Goal: Transaction & Acquisition: Purchase product/service

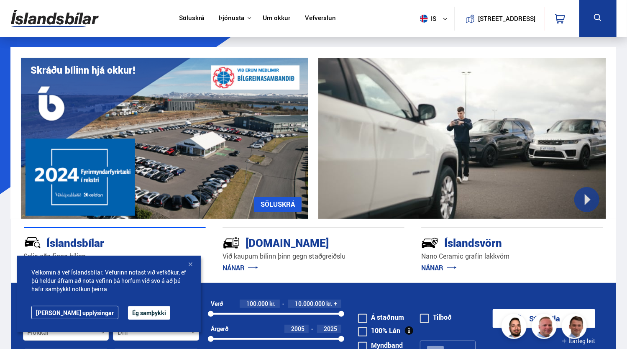
click at [190, 262] on div at bounding box center [190, 265] width 8 height 8
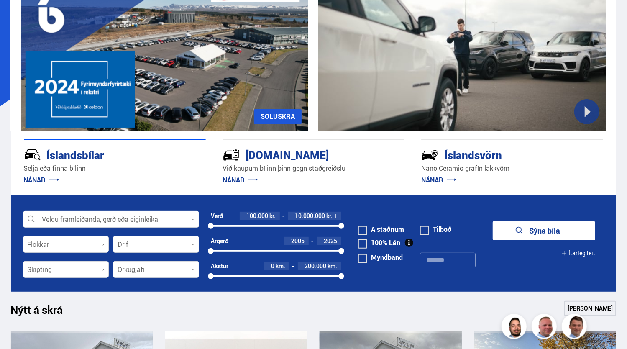
scroll to position [90, 0]
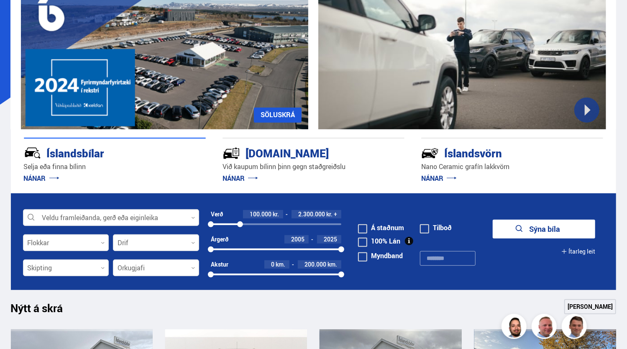
drag, startPoint x: 341, startPoint y: 223, endPoint x: 240, endPoint y: 230, distance: 101.5
click at [240, 230] on div "Verð 100.000 kr. 2.300.000 kr. + 100000 2328425" at bounding box center [276, 222] width 131 height 25
drag, startPoint x: 210, startPoint y: 248, endPoint x: 264, endPoint y: 253, distance: 53.8
click at [264, 253] on div "Árgerð 2013 2025 2013 2025" at bounding box center [276, 247] width 131 height 25
click at [138, 244] on div at bounding box center [156, 243] width 86 height 17
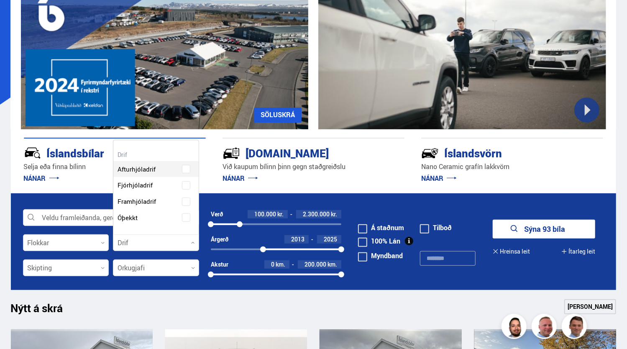
scroll to position [94, 85]
click at [139, 244] on div at bounding box center [156, 243] width 86 height 17
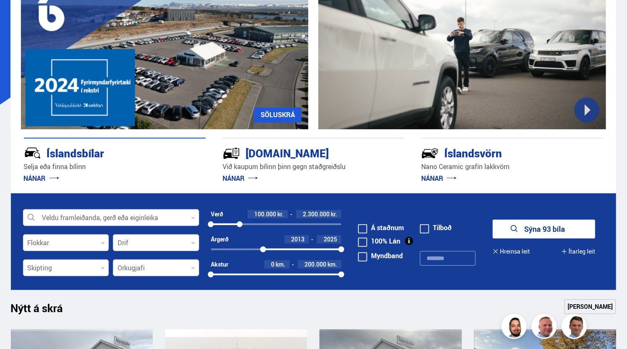
click at [91, 272] on div at bounding box center [66, 268] width 86 height 17
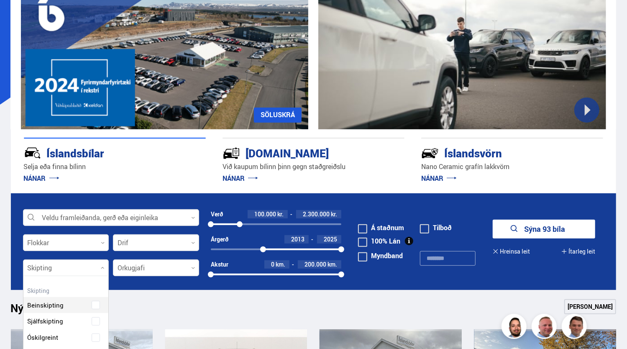
scroll to position [78, 85]
click at [91, 271] on div at bounding box center [66, 268] width 86 height 17
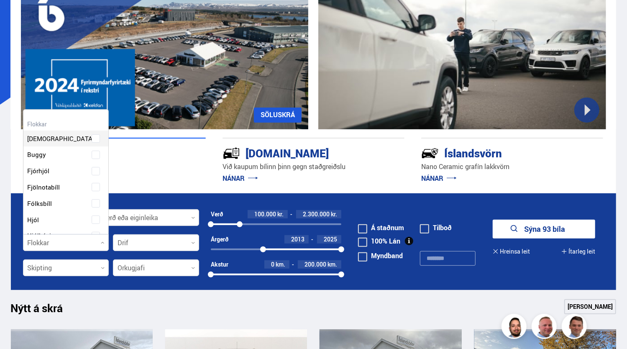
click at [92, 241] on div at bounding box center [66, 243] width 86 height 17
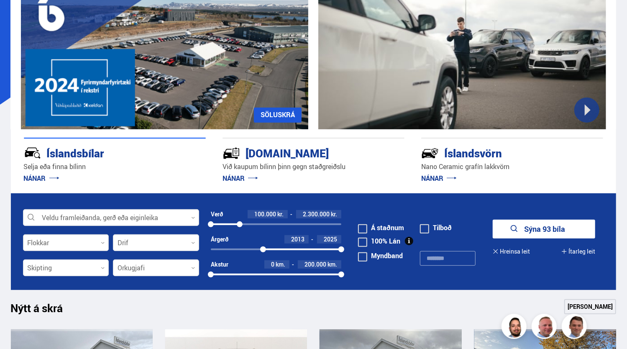
click at [92, 241] on div at bounding box center [66, 243] width 86 height 17
click at [131, 267] on div at bounding box center [156, 268] width 86 height 17
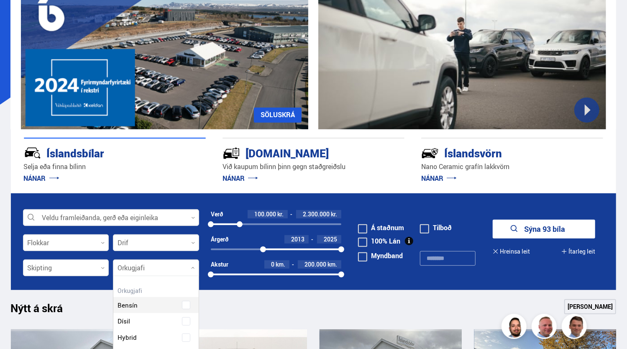
scroll to position [110, 85]
click at [131, 267] on div at bounding box center [156, 268] width 86 height 17
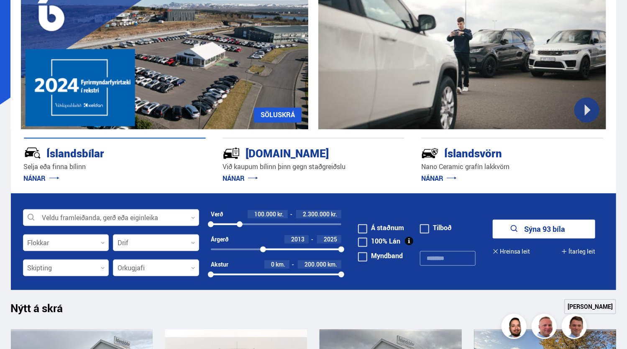
click at [533, 232] on button "Sýna 93 bíla" at bounding box center [544, 229] width 103 height 19
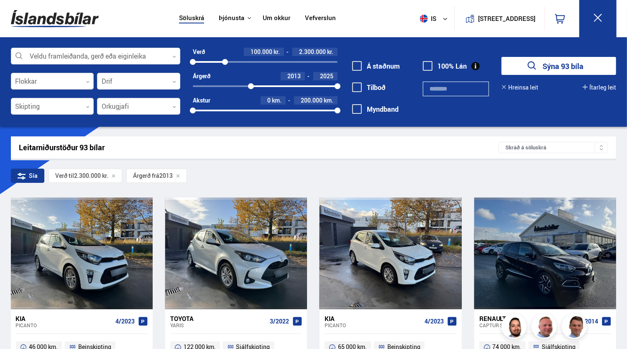
click at [80, 74] on div at bounding box center [52, 81] width 83 height 17
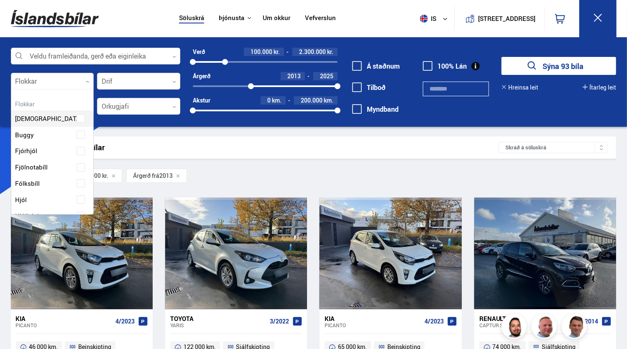
scroll to position [125, 80]
click at [83, 81] on div at bounding box center [52, 81] width 83 height 17
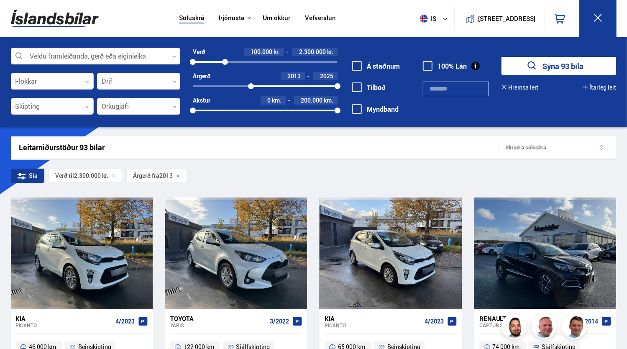
click at [88, 106] on icon at bounding box center [88, 107] width 4 height 4
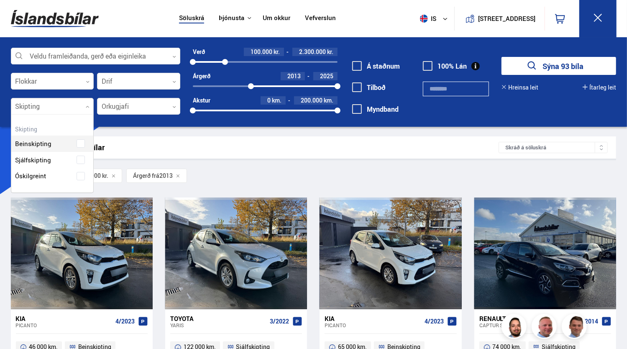
scroll to position [78, 82]
click at [81, 159] on div "Beinskipting Sjálfskipting Óskilgreint" at bounding box center [52, 153] width 82 height 61
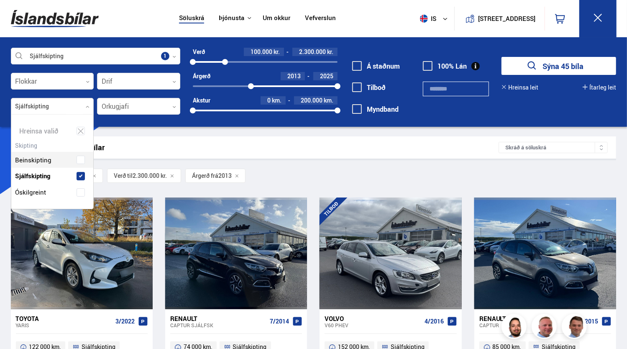
click at [166, 138] on div "Leitarniðurstöður 45 bílar Skráð á [GEOGRAPHIC_DATA]" at bounding box center [314, 147] width 606 height 22
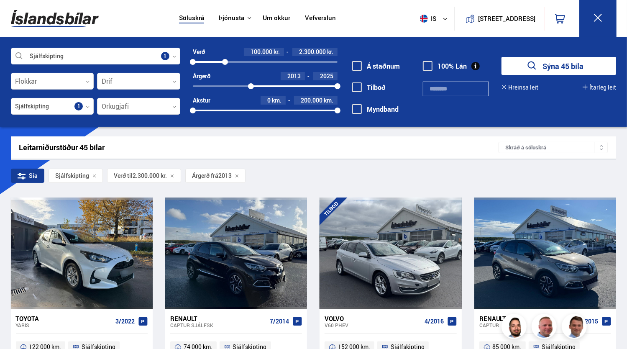
click at [590, 59] on button "Sýna 45 bíla" at bounding box center [559, 66] width 115 height 18
click at [582, 67] on button "Sýna 45 bíla" at bounding box center [559, 66] width 115 height 18
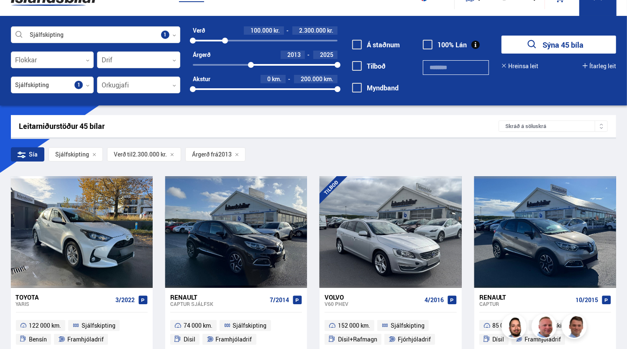
scroll to position [23, 0]
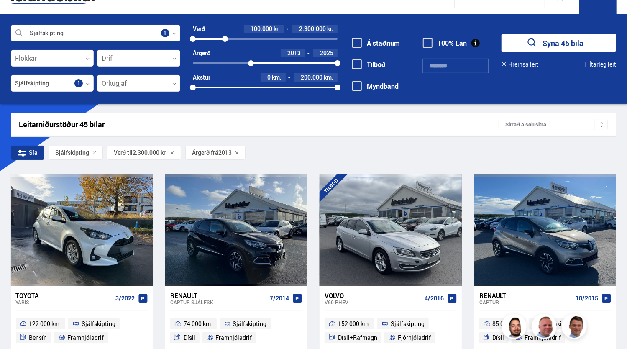
click at [584, 36] on button "Sýna 45 bíla" at bounding box center [559, 43] width 115 height 18
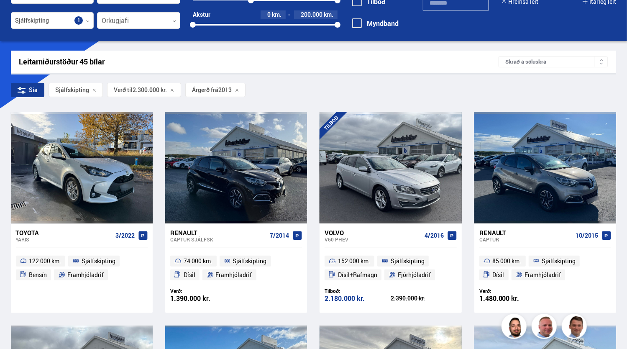
scroll to position [85, 0]
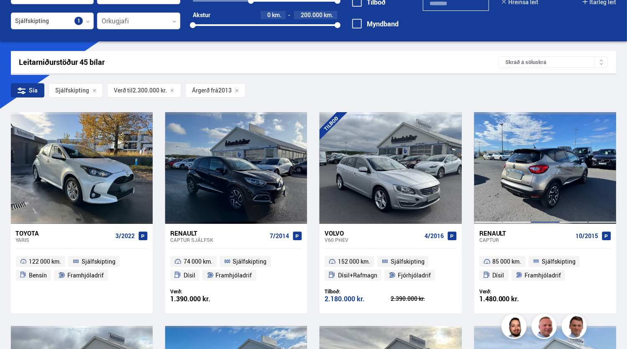
click at [536, 184] on div at bounding box center [545, 167] width 28 height 111
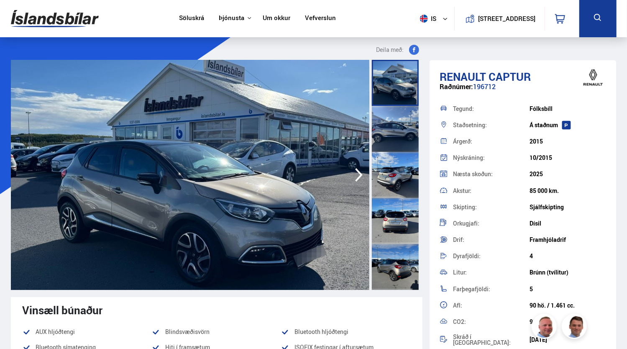
click at [328, 151] on img at bounding box center [190, 175] width 359 height 230
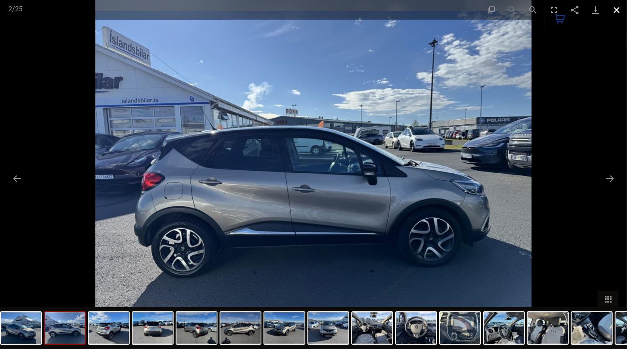
click at [618, 6] on button "Close gallery" at bounding box center [616, 10] width 21 height 20
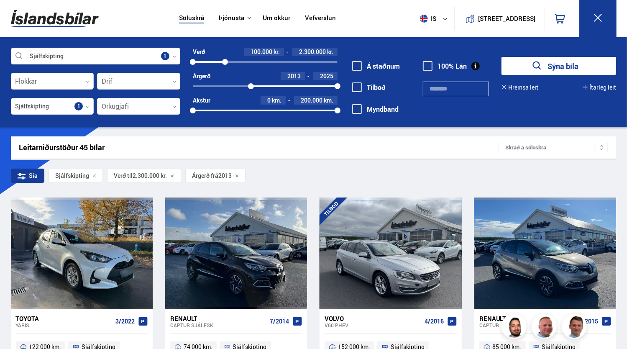
scroll to position [175, 0]
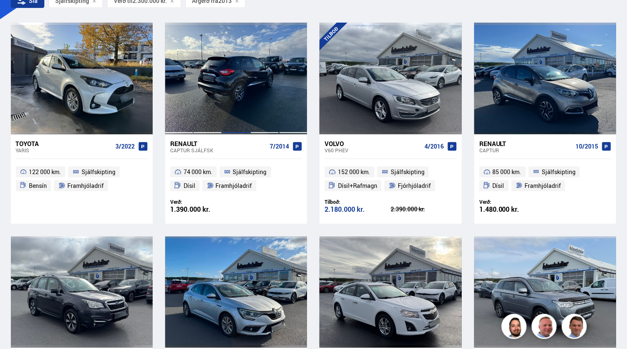
click at [228, 67] on div at bounding box center [236, 78] width 28 height 111
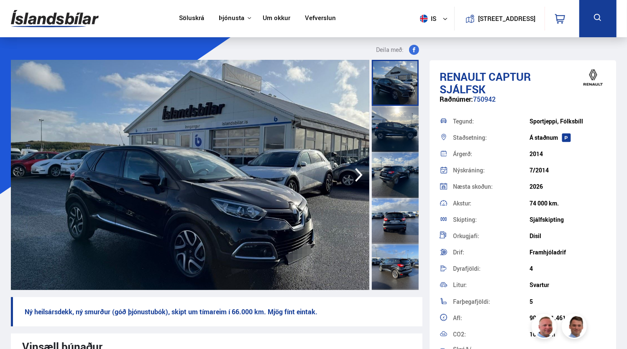
click at [262, 135] on img at bounding box center [190, 175] width 359 height 230
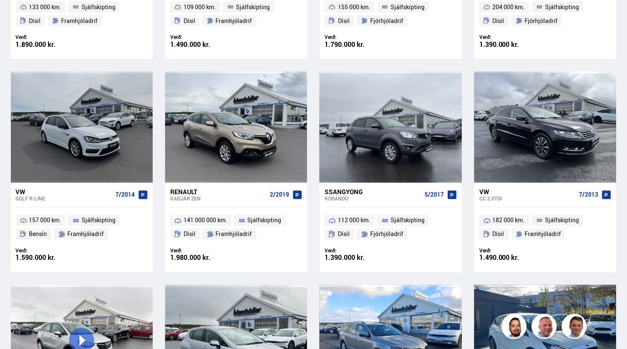
scroll to position [767, 0]
click at [534, 122] on div at bounding box center [545, 126] width 28 height 111
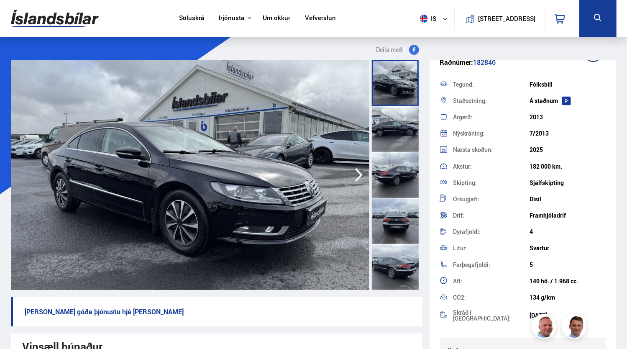
scroll to position [14, 0]
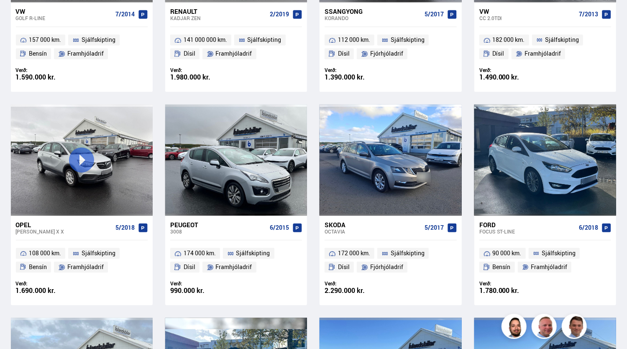
scroll to position [949, 0]
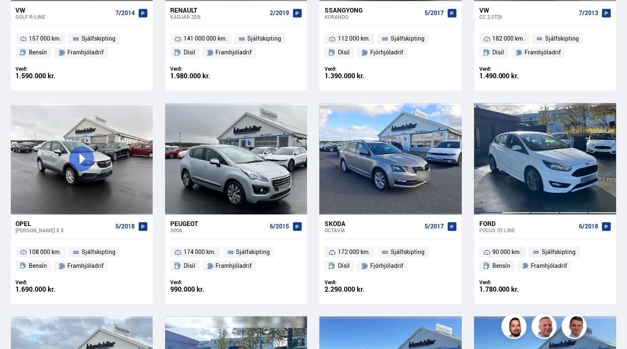
click at [560, 180] on div at bounding box center [574, 158] width 28 height 111
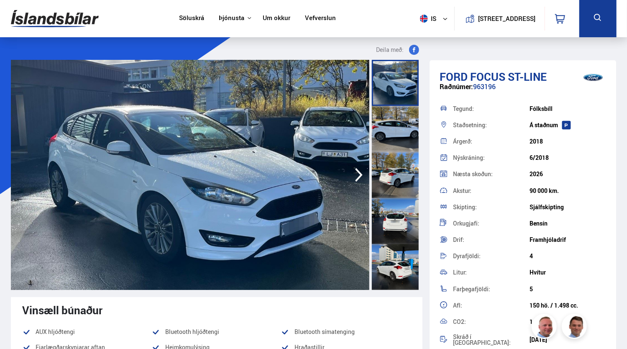
click at [362, 169] on icon "button" at bounding box center [359, 175] width 17 height 20
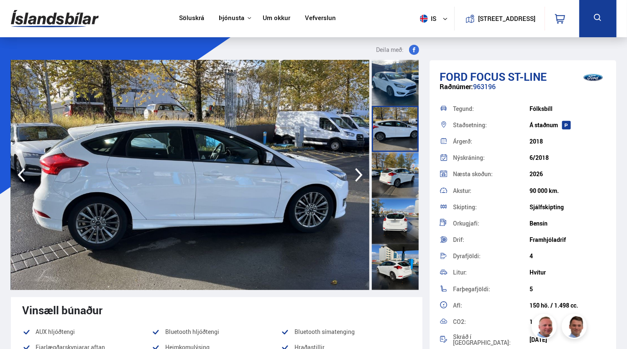
click at [353, 175] on icon "button" at bounding box center [359, 175] width 17 height 20
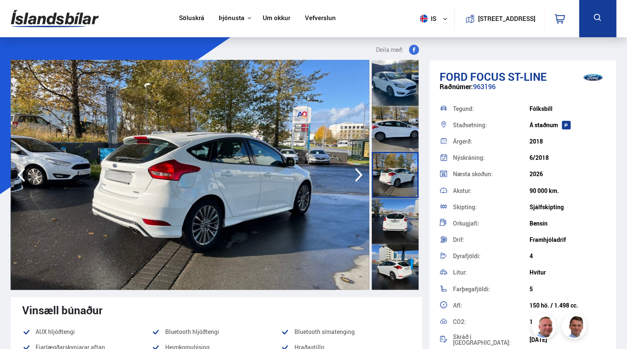
click at [349, 179] on img at bounding box center [190, 175] width 359 height 230
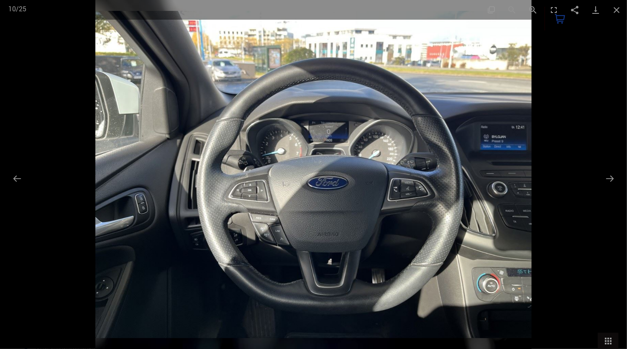
scroll to position [1038, 0]
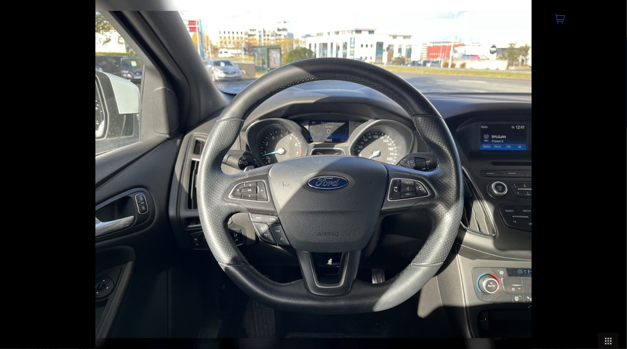
scroll to position [90, 0]
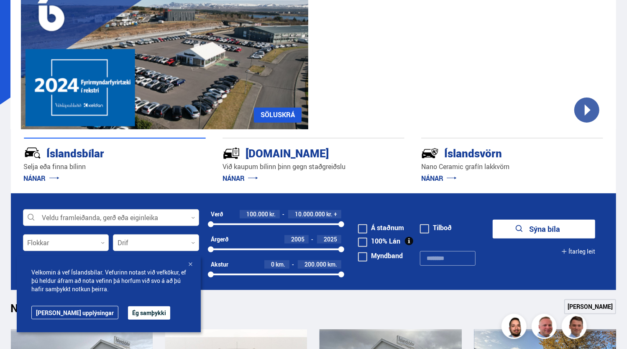
click at [249, 223] on div "100000 10000000" at bounding box center [276, 225] width 131 height 8
drag, startPoint x: 249, startPoint y: 223, endPoint x: 189, endPoint y: 231, distance: 60.7
click at [189, 231] on form "Veldu framleiðanda, gerð eða eiginleika 0 Flokkar 0 Drif 0 Verð 100.000 kr. 10.…" at bounding box center [314, 241] width 606 height 97
drag, startPoint x: 338, startPoint y: 223, endPoint x: 277, endPoint y: 236, distance: 62.0
click at [277, 236] on form "Veldu framleiðanda, gerð eða eiginleika 0 Flokkar 0 Drif 0 Verð 100.000 kr. 10.…" at bounding box center [314, 241] width 606 height 97
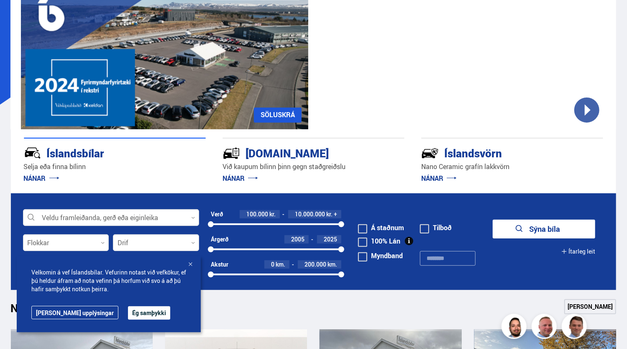
click at [130, 315] on button "Ég samþykki" at bounding box center [149, 312] width 42 height 13
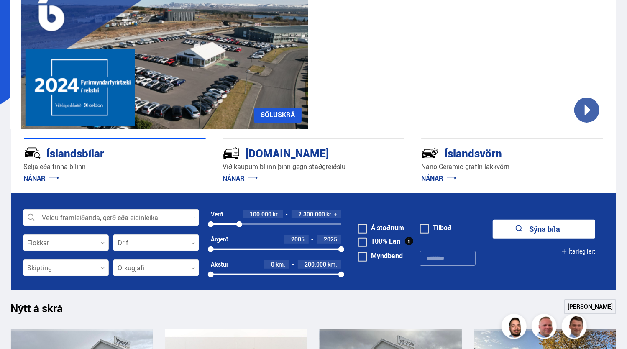
drag, startPoint x: 342, startPoint y: 224, endPoint x: 239, endPoint y: 237, distance: 103.8
click at [239, 237] on form "Veldu framleiðanda, gerð eða eiginleika 0 Flokkar 0 Drif 0 Verð 100.000 kr. 2.3…" at bounding box center [314, 241] width 606 height 97
drag, startPoint x: 211, startPoint y: 249, endPoint x: 268, endPoint y: 252, distance: 57.0
click at [268, 252] on div at bounding box center [268, 249] width 6 height 6
click at [184, 220] on div at bounding box center [111, 218] width 176 height 17
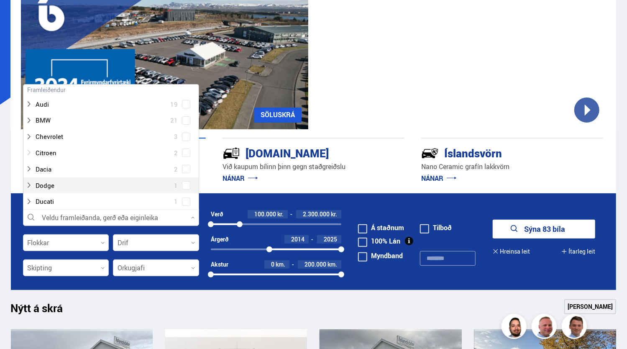
scroll to position [68, 0]
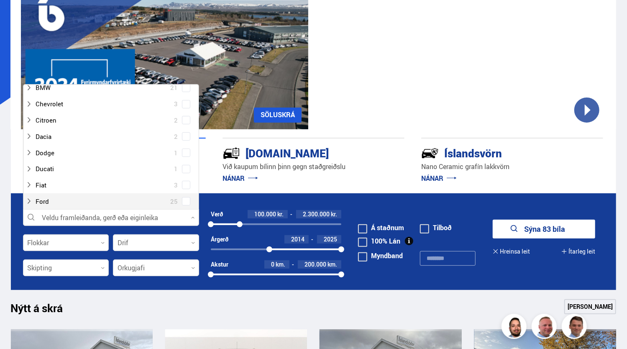
click at [90, 246] on div at bounding box center [66, 243] width 86 height 17
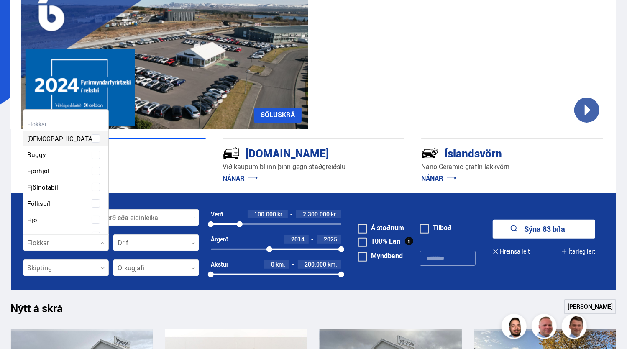
scroll to position [125, 84]
click at [88, 265] on div at bounding box center [66, 268] width 86 height 17
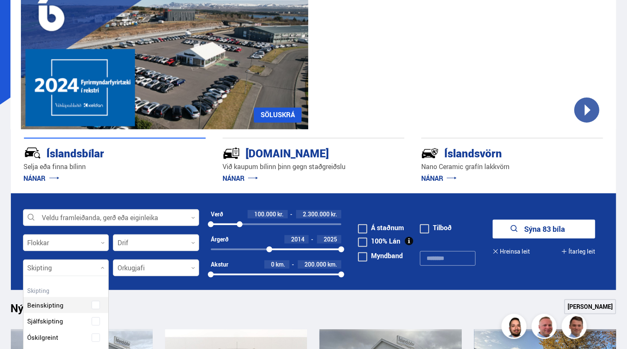
scroll to position [78, 85]
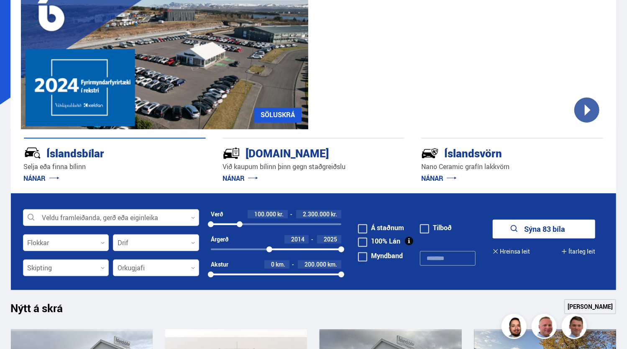
drag, startPoint x: 88, startPoint y: 265, endPoint x: 85, endPoint y: 261, distance: 5.1
click at [85, 261] on div at bounding box center [66, 268] width 86 height 17
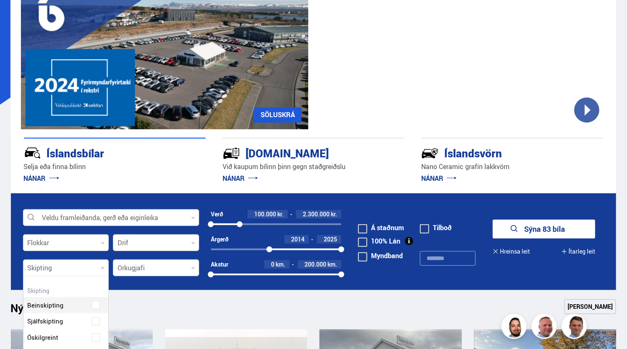
click at [76, 267] on div at bounding box center [66, 268] width 86 height 17
click at [68, 326] on div "Beinskipting Sjálfskipting Óskilgreint" at bounding box center [65, 315] width 85 height 61
drag, startPoint x: 66, startPoint y: 339, endPoint x: 55, endPoint y: 339, distance: 10.9
click at [55, 339] on div "Beinskipting Sjálfskipting Óskilgreint" at bounding box center [65, 315] width 85 height 61
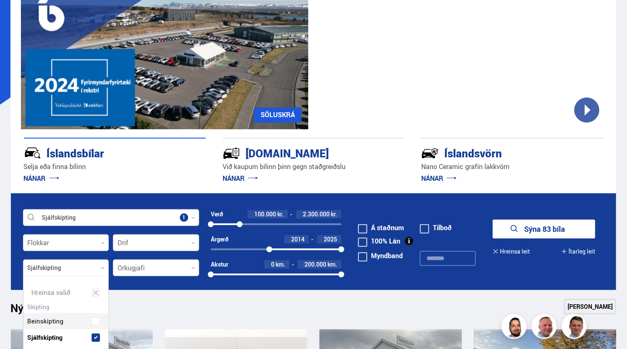
click at [74, 322] on div "Beinskipting Sjálfskipting Óskilgreint" at bounding box center [65, 331] width 85 height 61
click at [165, 215] on div at bounding box center [111, 218] width 176 height 17
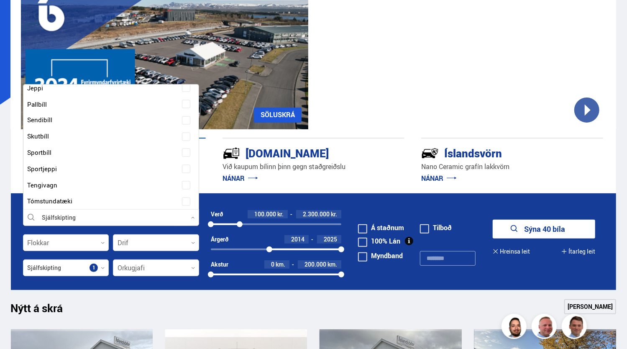
scroll to position [909, 0]
click at [161, 276] on div "Orkugjafi 0" at bounding box center [156, 267] width 86 height 17
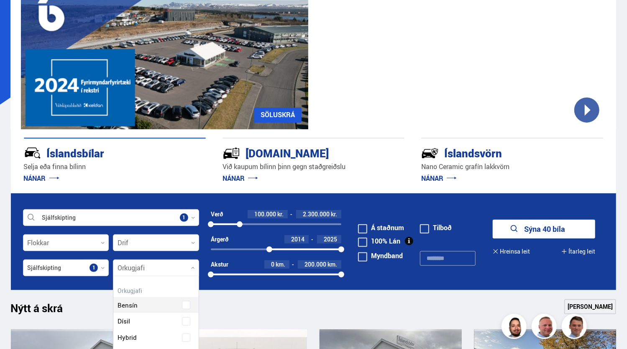
scroll to position [110, 85]
click at [162, 276] on div "Hreinsa valið Bensín Dísil Hybrid Plug-in hybrid Rafmagn" at bounding box center [156, 331] width 86 height 111
click at [66, 267] on div at bounding box center [66, 268] width 86 height 17
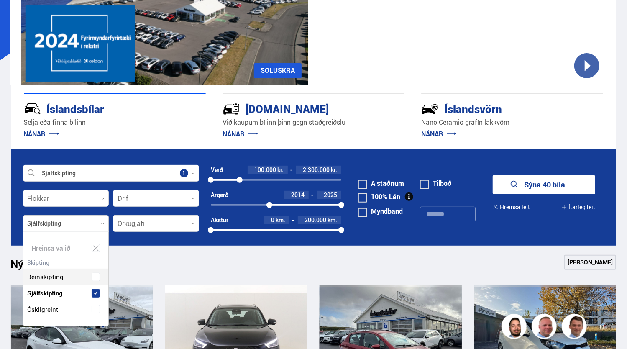
scroll to position [134, 0]
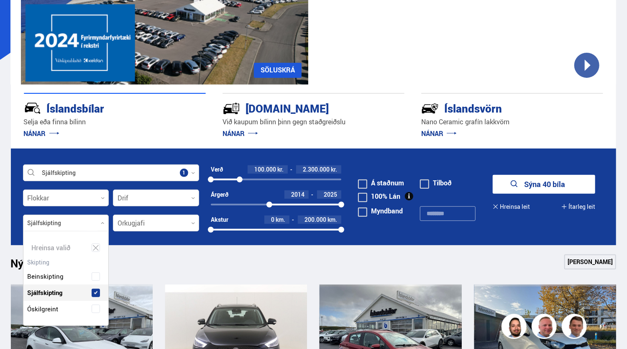
click at [168, 255] on div "Nýtt á skrá Sjá meira" at bounding box center [314, 264] width 606 height 20
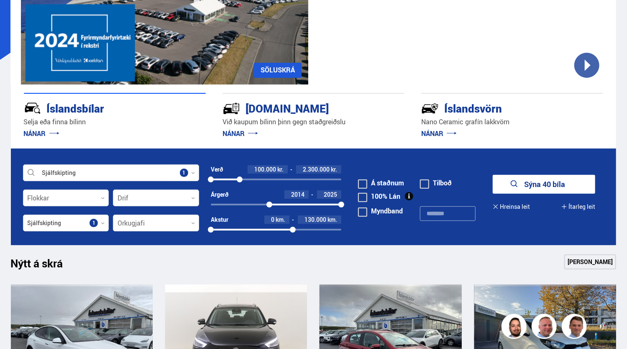
drag, startPoint x: 338, startPoint y: 227, endPoint x: 293, endPoint y: 236, distance: 46.0
click at [293, 236] on div "Akstur 0 km. 130.000 km. 0 125788" at bounding box center [276, 227] width 131 height 22
click at [526, 183] on button "Sýna 18 bíla" at bounding box center [544, 184] width 103 height 19
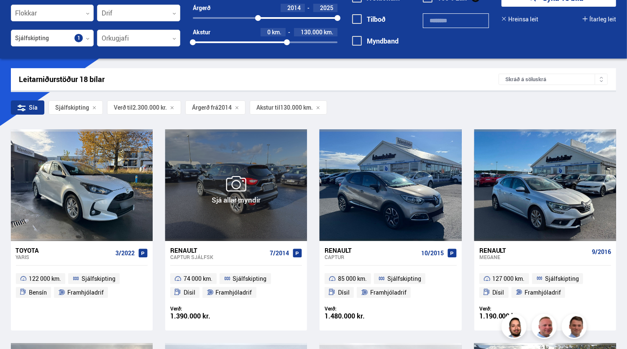
scroll to position [69, 0]
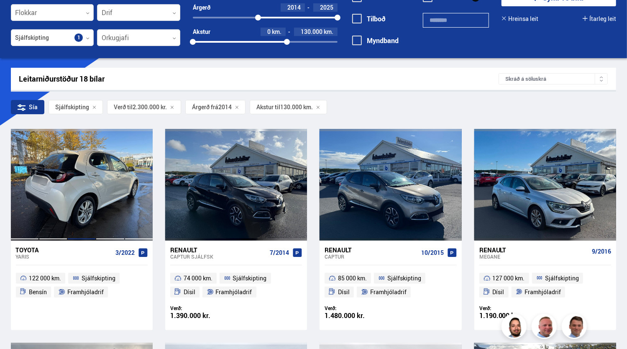
click at [75, 197] on div at bounding box center [81, 184] width 28 height 111
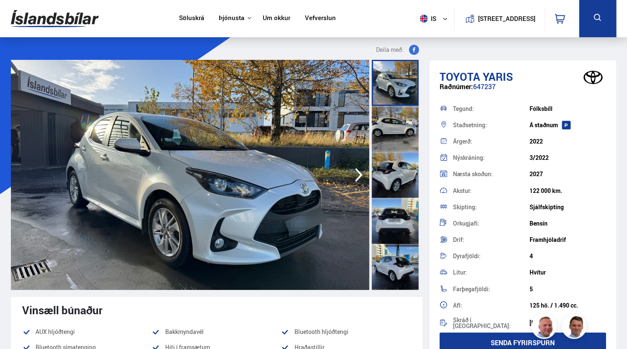
click at [360, 174] on icon "button" at bounding box center [359, 175] width 8 height 14
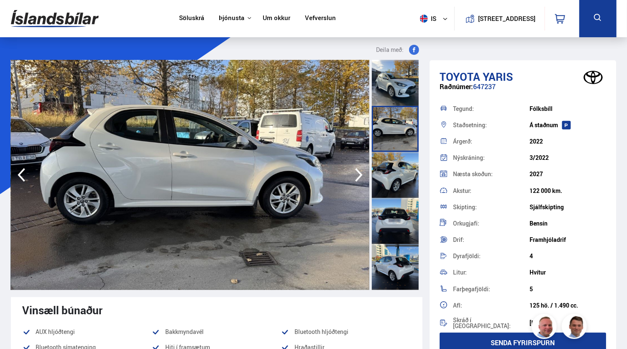
click at [360, 174] on icon "button" at bounding box center [359, 175] width 8 height 14
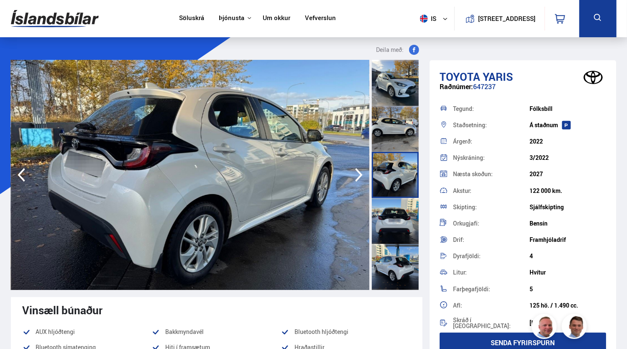
click at [360, 174] on icon "button" at bounding box center [359, 175] width 8 height 14
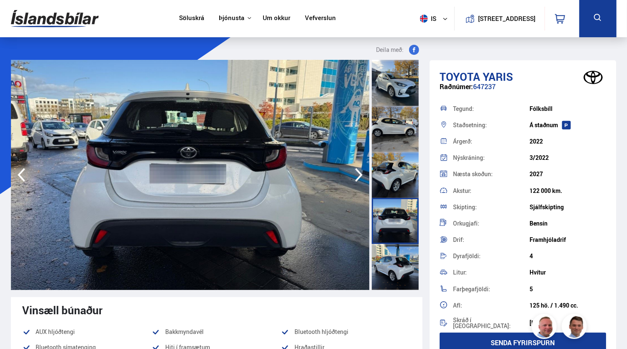
click at [360, 174] on icon "button" at bounding box center [359, 175] width 8 height 14
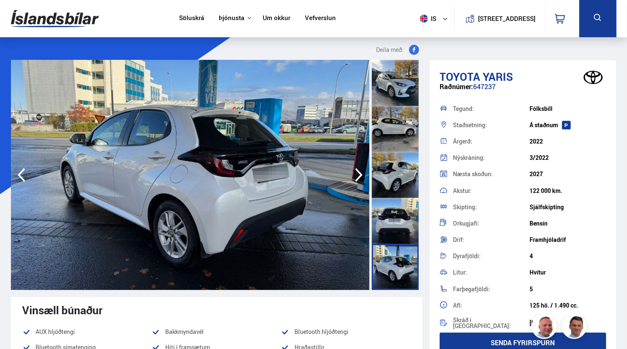
click at [360, 174] on icon "button" at bounding box center [359, 175] width 8 height 14
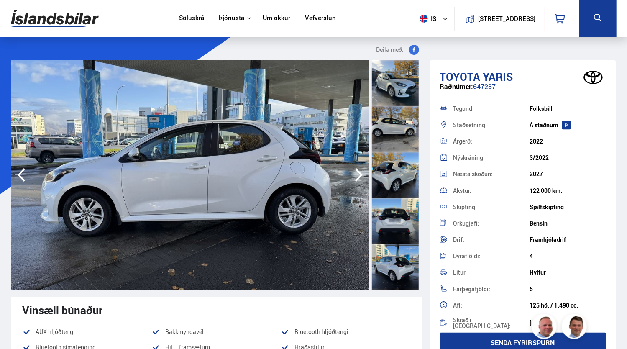
click at [360, 174] on icon "button" at bounding box center [359, 175] width 8 height 14
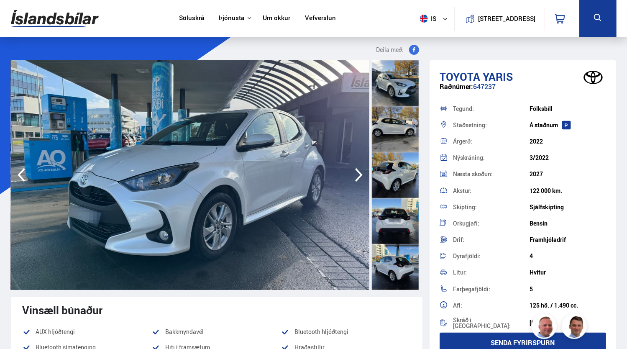
click at [360, 174] on icon "button" at bounding box center [359, 175] width 8 height 14
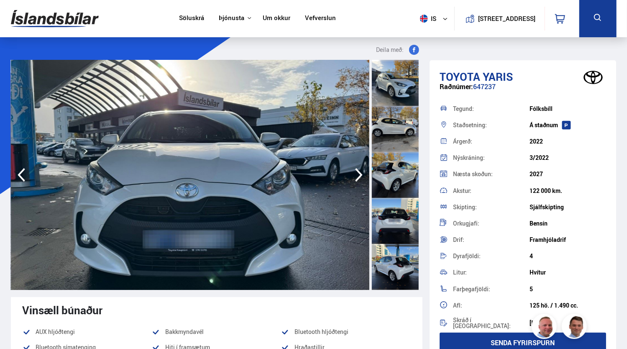
click at [360, 174] on icon "button" at bounding box center [359, 175] width 8 height 14
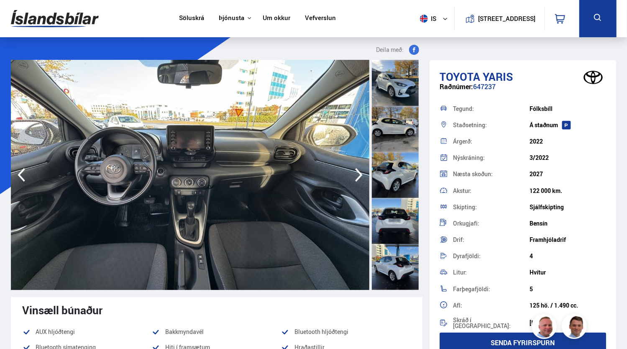
click at [360, 174] on icon "button" at bounding box center [359, 175] width 8 height 14
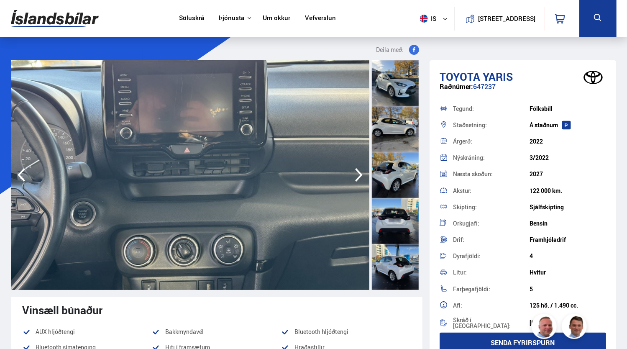
click at [360, 174] on icon "button" at bounding box center [359, 175] width 8 height 14
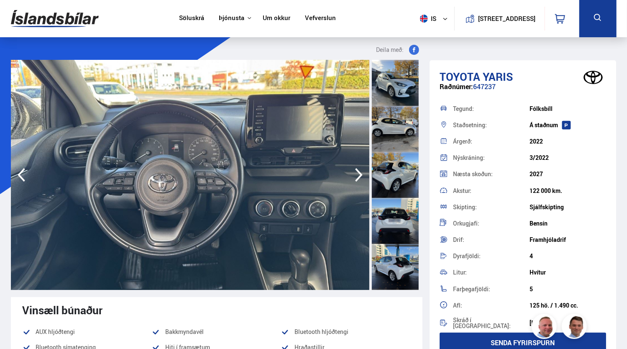
click at [360, 174] on icon "button" at bounding box center [359, 175] width 8 height 14
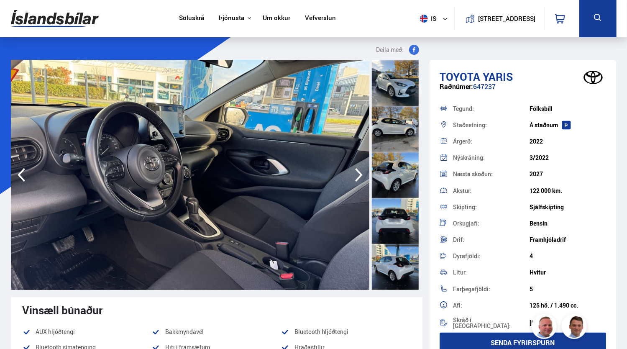
click at [360, 174] on icon "button" at bounding box center [359, 175] width 8 height 14
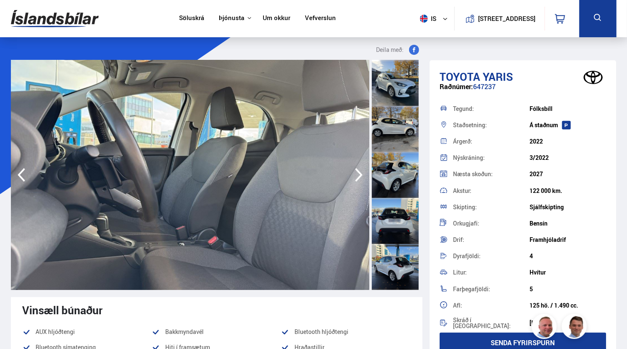
click at [360, 174] on icon "button" at bounding box center [359, 175] width 8 height 14
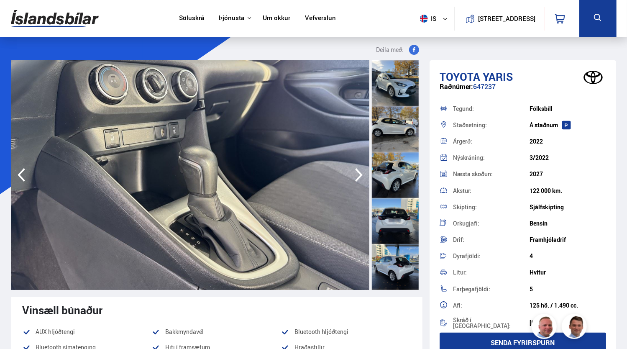
click at [360, 174] on icon "button" at bounding box center [359, 175] width 8 height 14
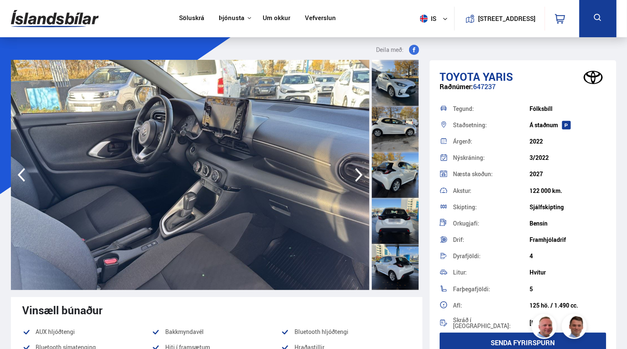
click at [360, 174] on icon "button" at bounding box center [359, 175] width 8 height 14
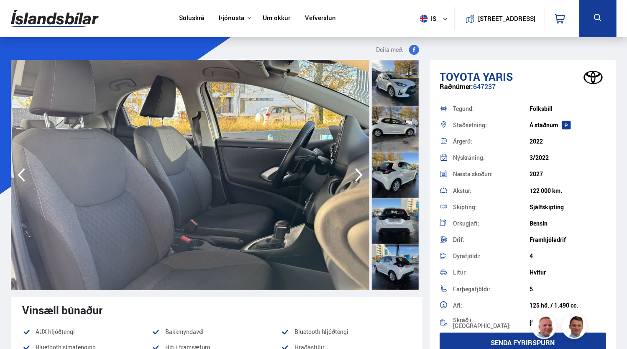
click at [360, 174] on icon "button" at bounding box center [359, 175] width 8 height 14
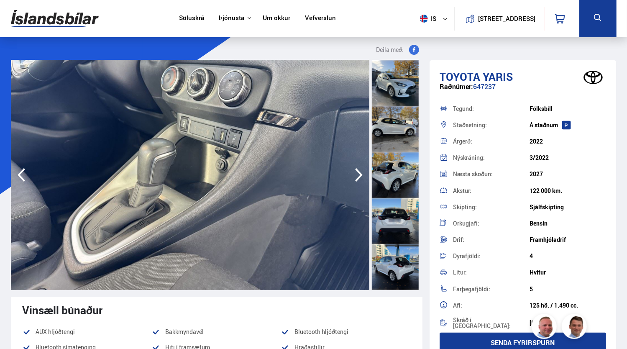
click at [360, 174] on icon "button" at bounding box center [359, 175] width 8 height 14
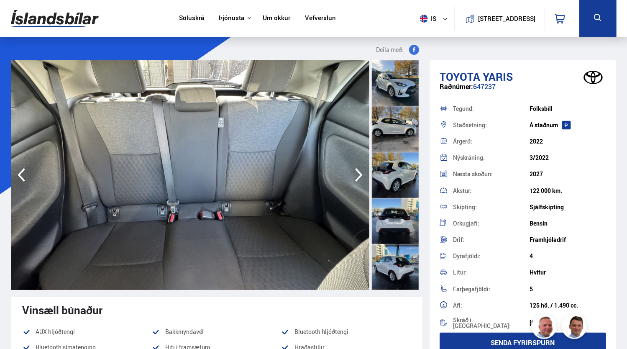
click at [360, 174] on icon "button" at bounding box center [359, 175] width 8 height 14
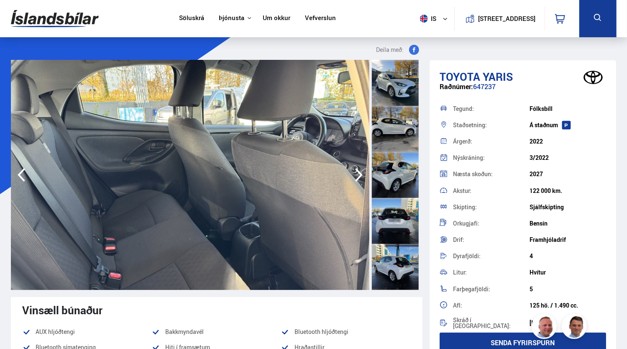
click at [360, 174] on icon "button" at bounding box center [359, 175] width 8 height 14
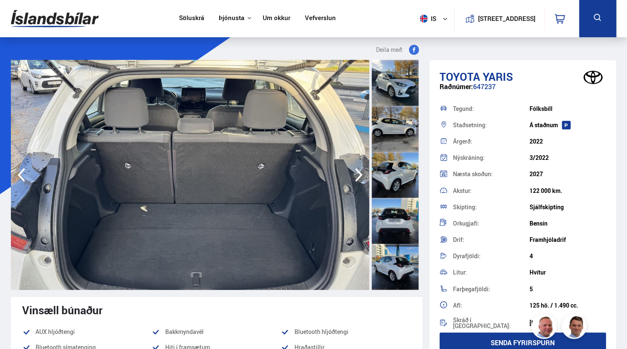
click at [360, 174] on icon "button" at bounding box center [359, 175] width 8 height 14
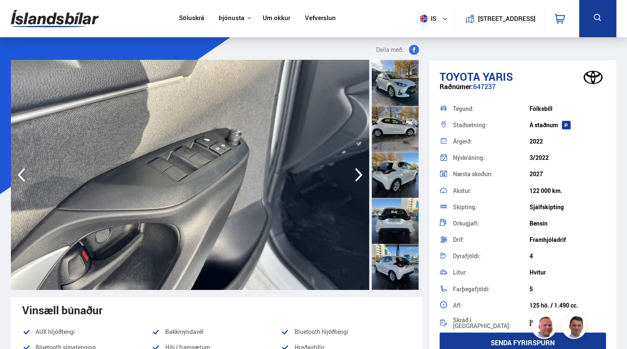
click at [360, 174] on icon "button" at bounding box center [359, 175] width 8 height 14
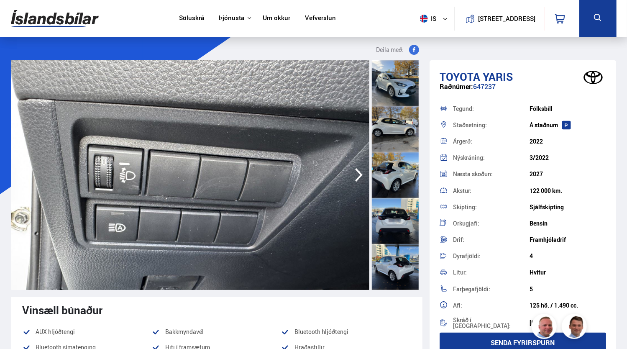
drag, startPoint x: 360, startPoint y: 174, endPoint x: 355, endPoint y: 176, distance: 5.6
click at [355, 176] on icon "button" at bounding box center [359, 175] width 17 height 20
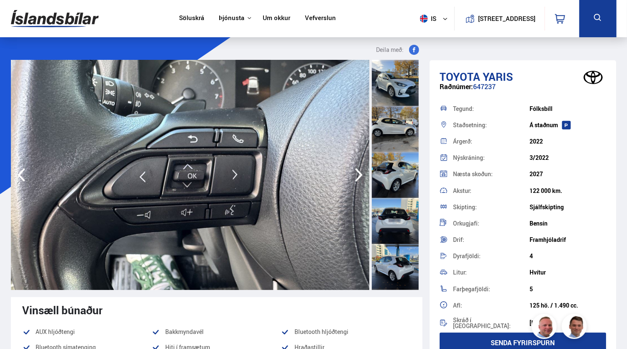
click at [355, 176] on icon "button" at bounding box center [359, 175] width 17 height 20
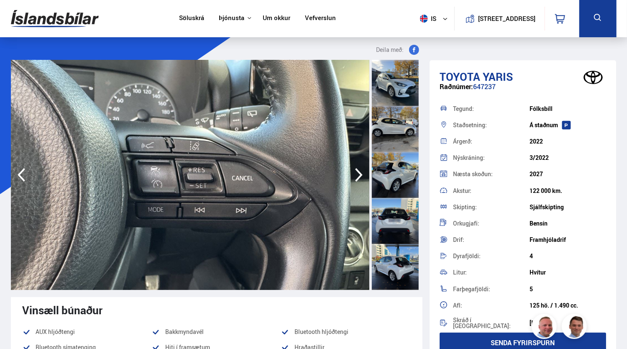
click at [355, 176] on icon "button" at bounding box center [359, 175] width 17 height 20
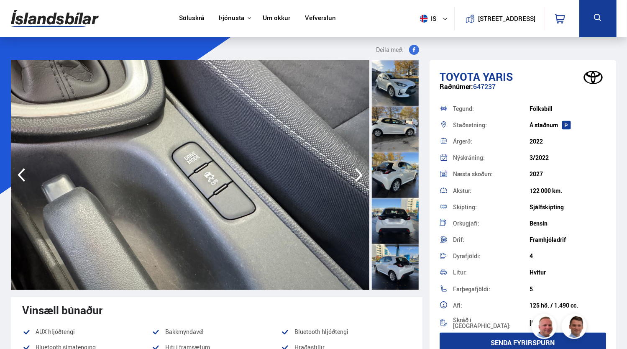
click at [355, 176] on icon "button" at bounding box center [359, 175] width 17 height 20
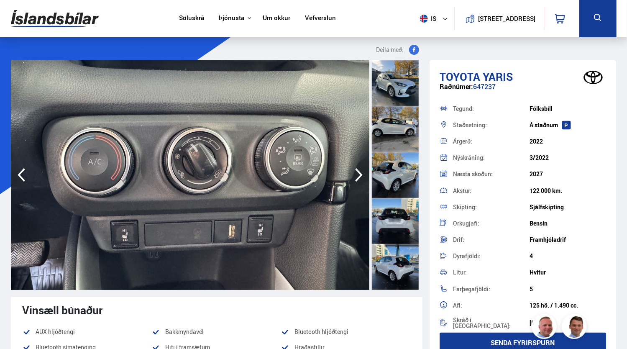
click at [355, 176] on icon "button" at bounding box center [359, 175] width 17 height 20
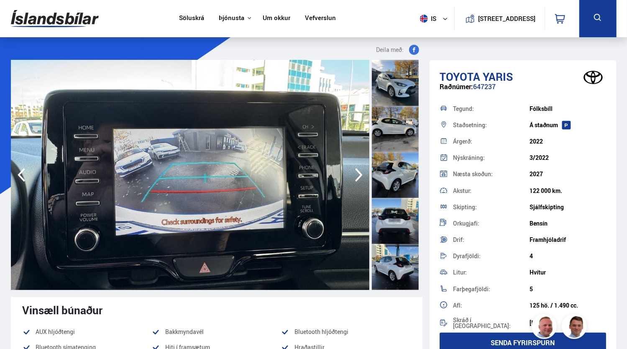
click at [355, 176] on icon "button" at bounding box center [359, 175] width 17 height 20
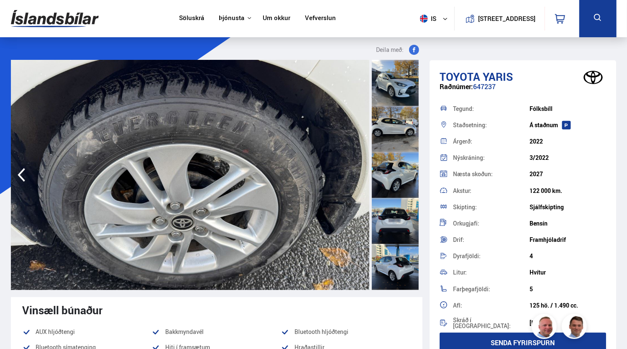
click at [501, 172] on div "Næsta skoðun:" at bounding box center [491, 174] width 77 height 6
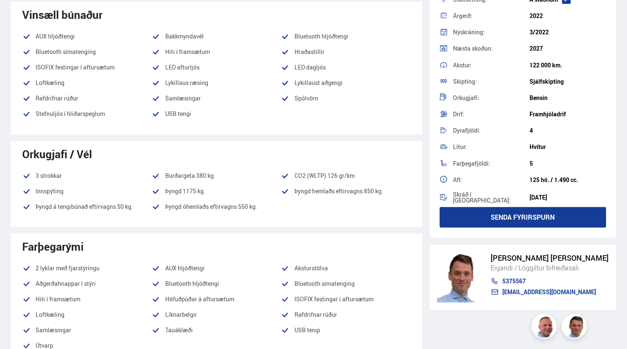
scroll to position [296, 0]
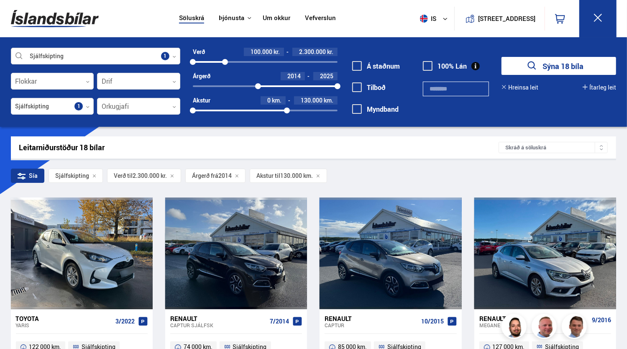
click at [155, 54] on div at bounding box center [95, 56] width 169 height 17
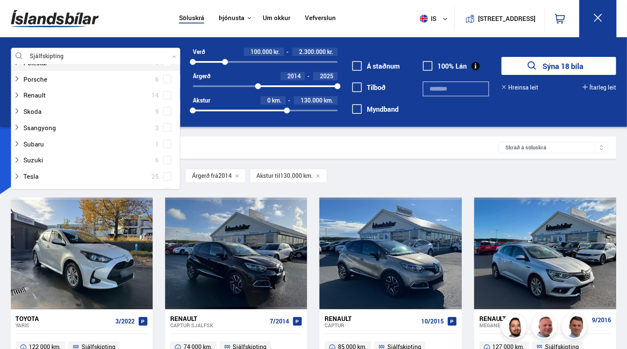
scroll to position [544, 0]
click at [97, 166] on div "Suzuki 6" at bounding box center [95, 159] width 169 height 16
click at [166, 160] on span at bounding box center [167, 159] width 3 height 3
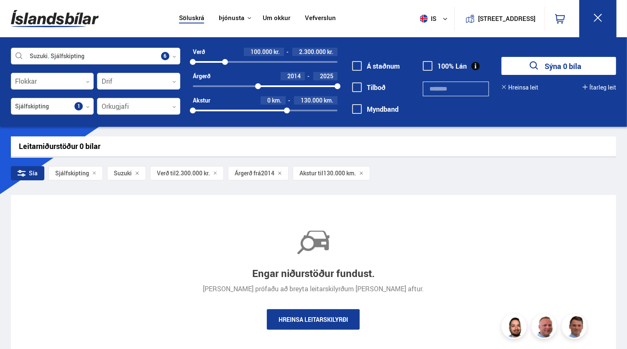
click at [252, 86] on div "2014 2025" at bounding box center [265, 86] width 145 height 2
click at [234, 86] on div "2013 2025" at bounding box center [265, 86] width 145 height 2
click at [201, 88] on div "2011 2025" at bounding box center [265, 86] width 145 height 8
click at [249, 62] on div "100000 2300000" at bounding box center [265, 62] width 145 height 2
click at [269, 62] on div "100000 4000000" at bounding box center [265, 62] width 145 height 2
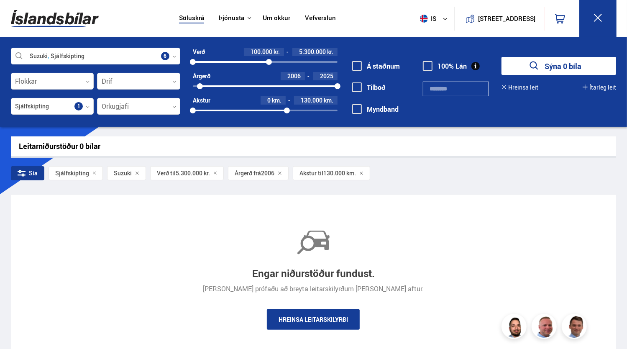
click at [302, 64] on div "100000 5300000" at bounding box center [265, 62] width 145 height 8
click at [306, 106] on div "Akstur 0 km. 130.000 km. 0 130000" at bounding box center [265, 105] width 145 height 18
click at [336, 111] on div "0 130000" at bounding box center [265, 111] width 145 height 2
click at [334, 60] on div "100000 7500000" at bounding box center [265, 62] width 145 height 8
click at [530, 70] on icon "submit" at bounding box center [535, 66] width 12 height 12
